Goal: Information Seeking & Learning: Find contact information

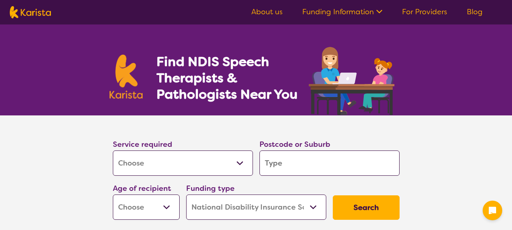
select select "[MEDICAL_DATA]"
select select "NDIS"
select select "[MEDICAL_DATA]"
select select "NDIS"
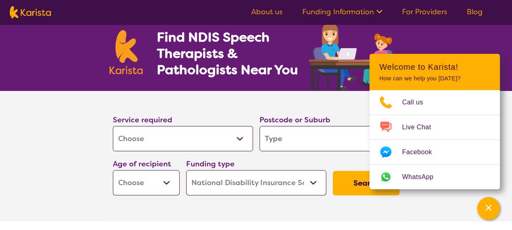
scroll to position [41, 0]
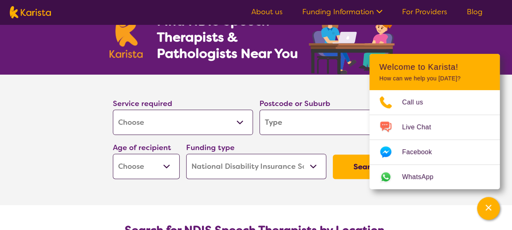
click at [201, 123] on select "Allied Health Assistant Assessment ([MEDICAL_DATA] or [MEDICAL_DATA]) Behaviour…" at bounding box center [183, 121] width 140 height 25
click at [113, 109] on select "Allied Health Assistant Assessment ([MEDICAL_DATA] or [MEDICAL_DATA]) Behaviour…" at bounding box center [183, 121] width 140 height 25
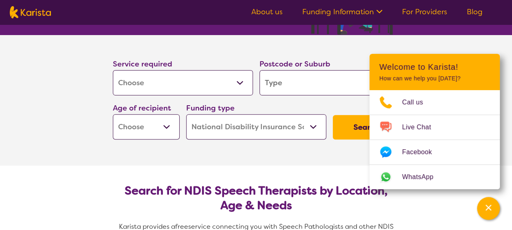
scroll to position [81, 0]
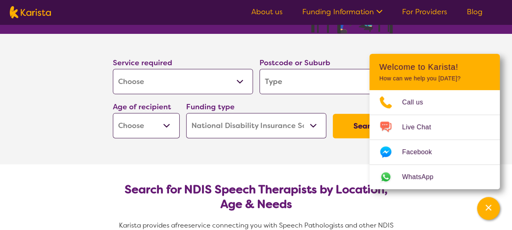
click at [294, 85] on input "search" at bounding box center [329, 81] width 140 height 25
type input "B"
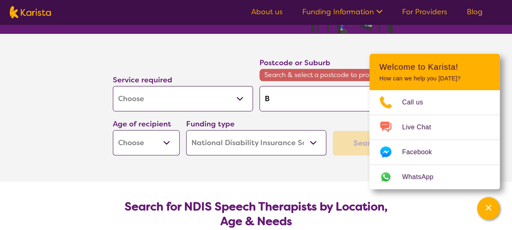
type input "Be"
type input "Ben"
type input "Bent"
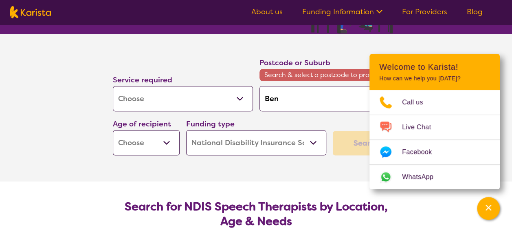
type input "Bent"
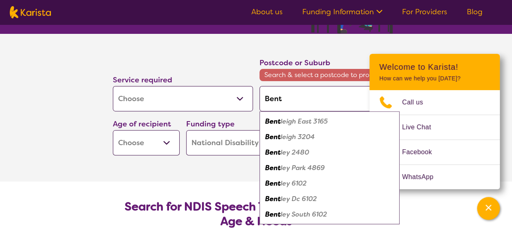
click at [300, 124] on em "leigh East 3165" at bounding box center [303, 121] width 47 height 9
type input "3165"
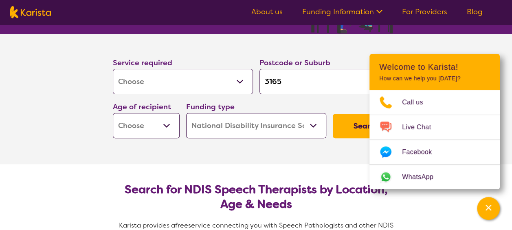
click at [111, 131] on div "Age of recipient Early Childhood - 0 to 9 Child - 10 to 11 Adolescent - 12 to 1…" at bounding box center [145, 119] width 73 height 44
click at [134, 123] on select "Early Childhood - 0 to 9 Child - 10 to 11 Adolescent - 12 to 17 Adult - 18 to 6…" at bounding box center [146, 125] width 67 height 25
select select "AD"
click at [113, 113] on select "Early Childhood - 0 to 9 Child - 10 to 11 Adolescent - 12 to 17 Adult - 18 to 6…" at bounding box center [146, 125] width 67 height 25
select select "AD"
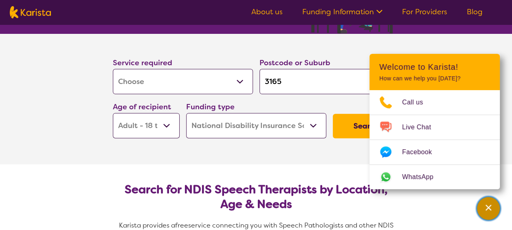
click at [482, 208] on div "Channel Menu" at bounding box center [488, 208] width 16 height 18
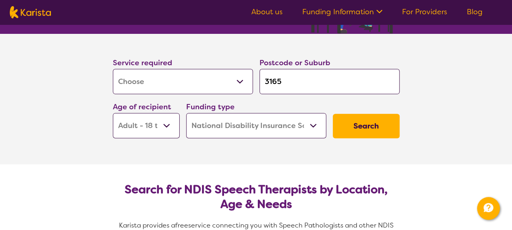
click at [291, 130] on select "Home Care Package (HCP) National Disability Insurance Scheme (NDIS) I don't know" at bounding box center [256, 125] width 140 height 25
click at [186, 113] on select "Home Care Package (HCP) National Disability Insurance Scheme (NDIS) I don't know" at bounding box center [256, 125] width 140 height 25
click at [367, 130] on button "Search" at bounding box center [366, 126] width 67 height 24
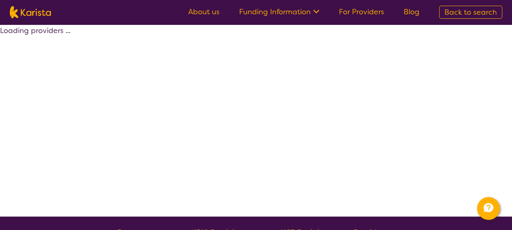
select select "by_score"
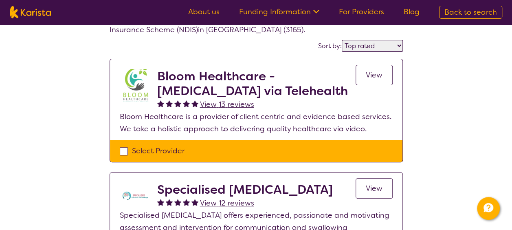
scroll to position [41, 0]
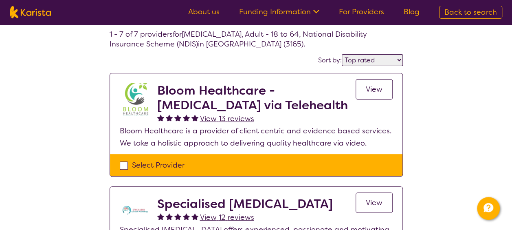
click at [372, 91] on span "View" at bounding box center [374, 89] width 17 height 10
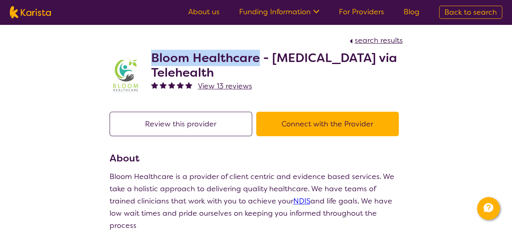
drag, startPoint x: 152, startPoint y: 57, endPoint x: 255, endPoint y: 59, distance: 103.4
click at [255, 59] on h2 "Bloom Healthcare - [MEDICAL_DATA] via Telehealth" at bounding box center [277, 64] width 252 height 29
copy h2 "Bloom Healthcare"
